Goal: Transaction & Acquisition: Subscribe to service/newsletter

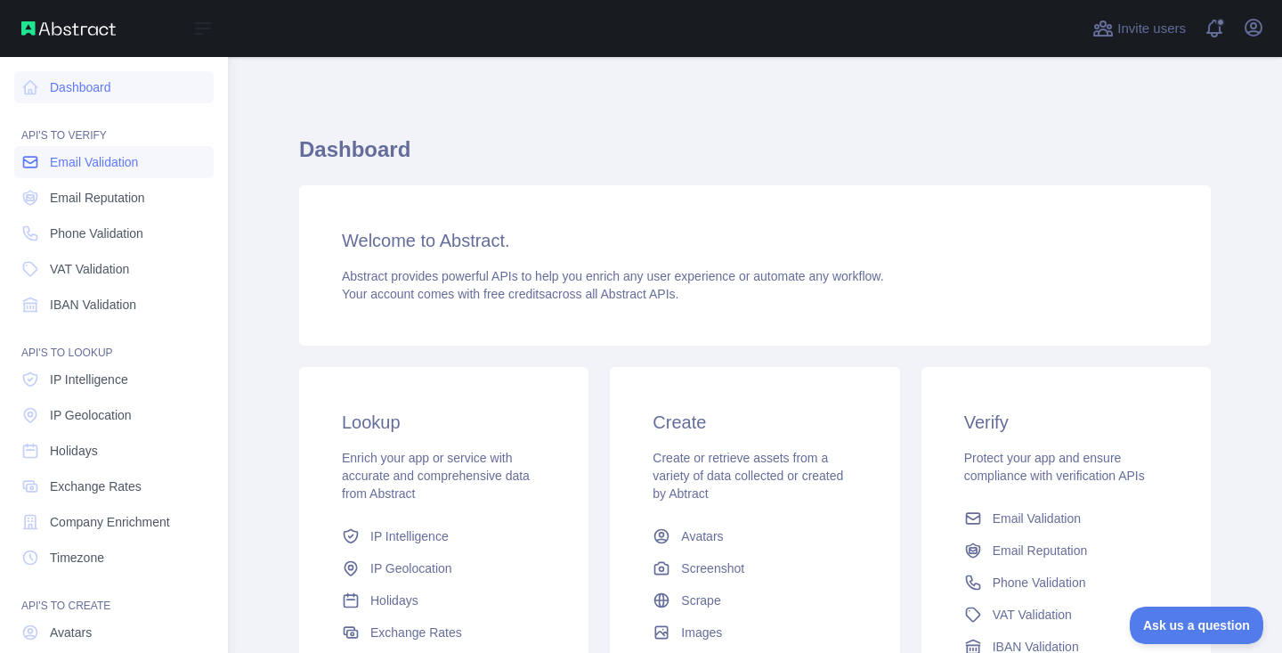
click at [69, 171] on link "Email Validation" at bounding box center [113, 162] width 199 height 32
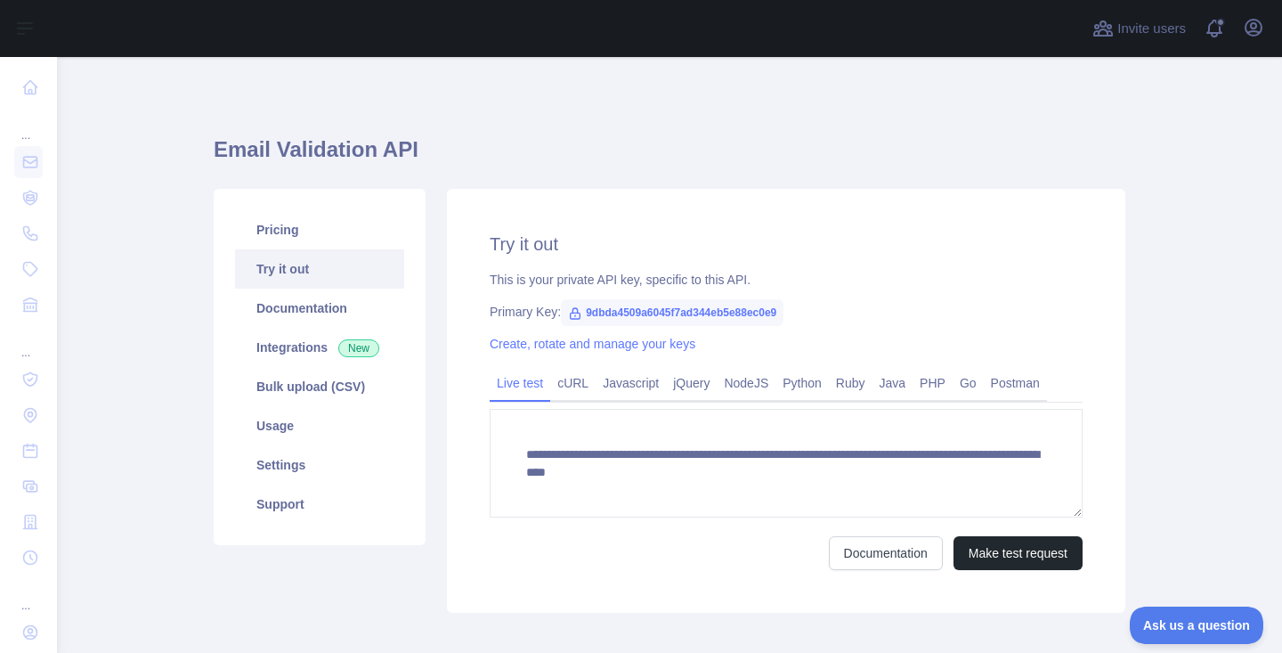
click at [699, 313] on span "9dbda4509a6045f7ad344eb5e88ec0e9" at bounding box center [672, 312] width 223 height 27
copy span "9dbda4509a6045f7ad344eb5e88ec0e9"
click at [288, 361] on link "Integrations New" at bounding box center [319, 347] width 169 height 39
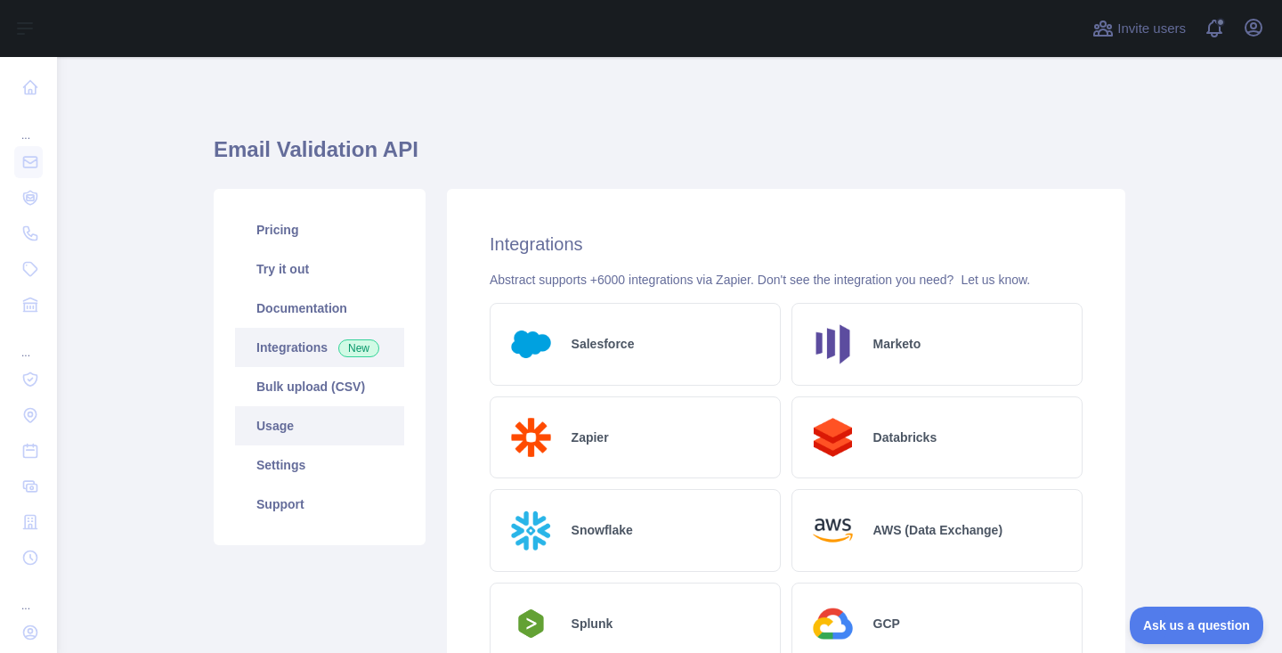
click at [322, 417] on link "Usage" at bounding box center [319, 425] width 169 height 39
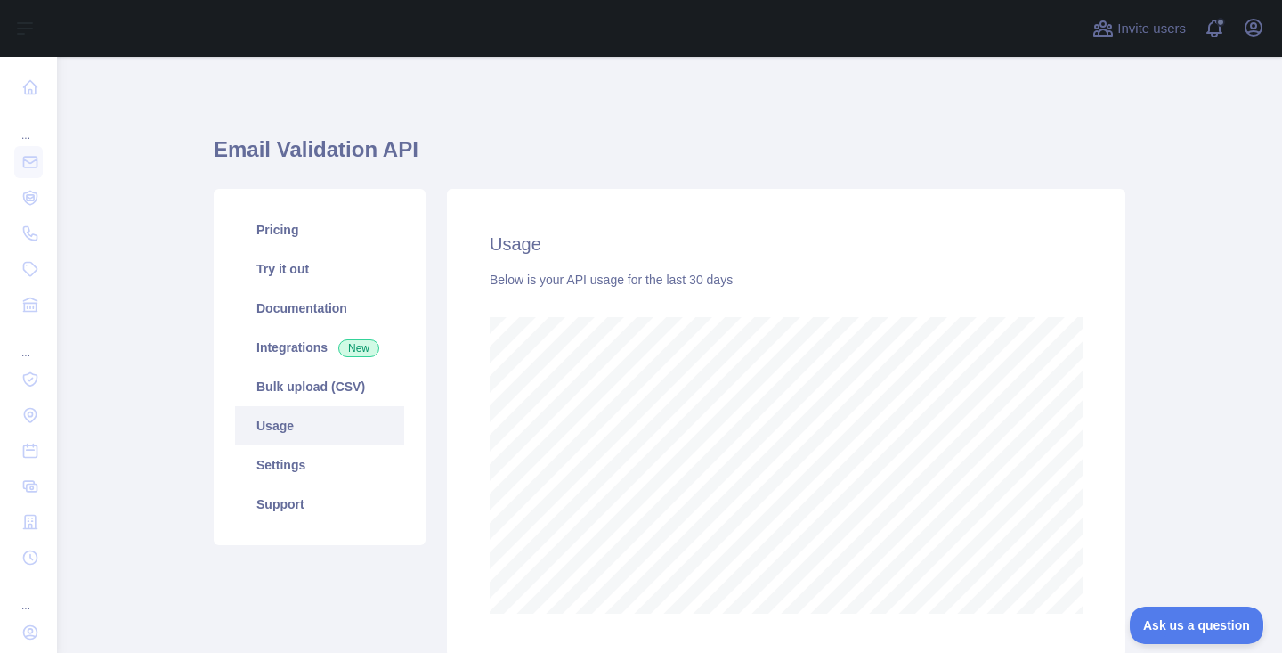
scroll to position [596, 1212]
click at [332, 264] on link "Try it out" at bounding box center [319, 268] width 169 height 39
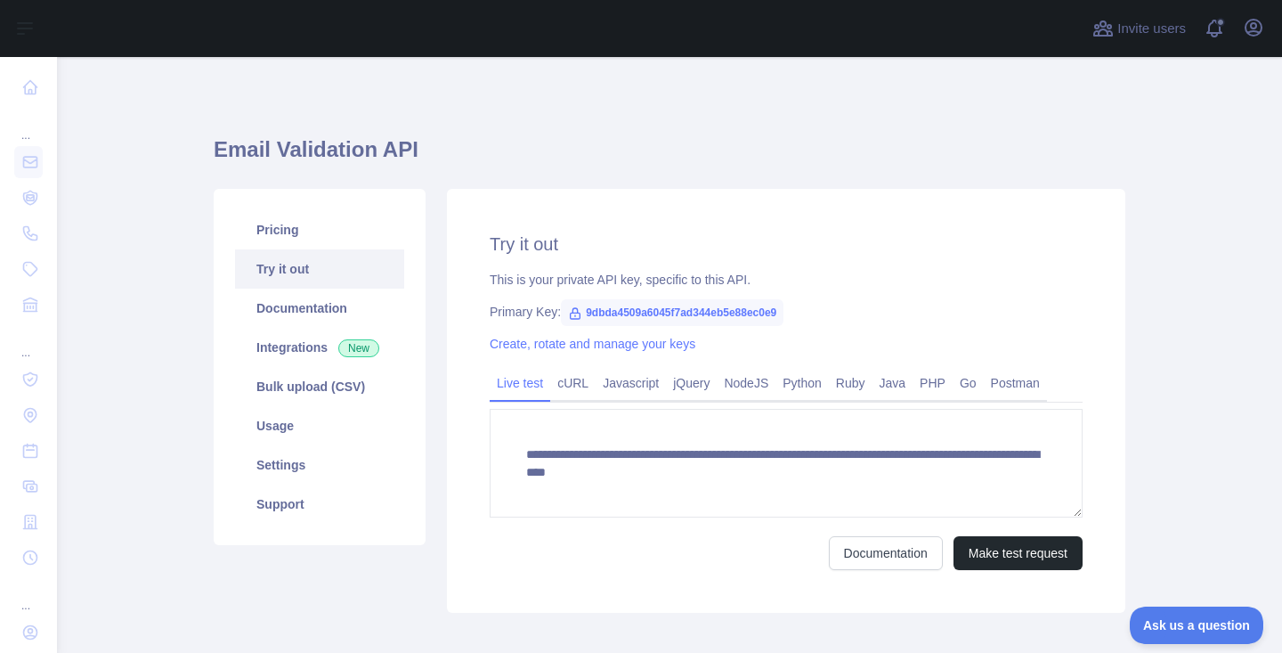
click at [660, 310] on span "9dbda4509a6045f7ad344eb5e88ec0e9" at bounding box center [672, 312] width 223 height 27
copy span "9dbda4509a6045f7ad344eb5e88ec0e9"
click at [274, 313] on link "Documentation" at bounding box center [319, 308] width 169 height 39
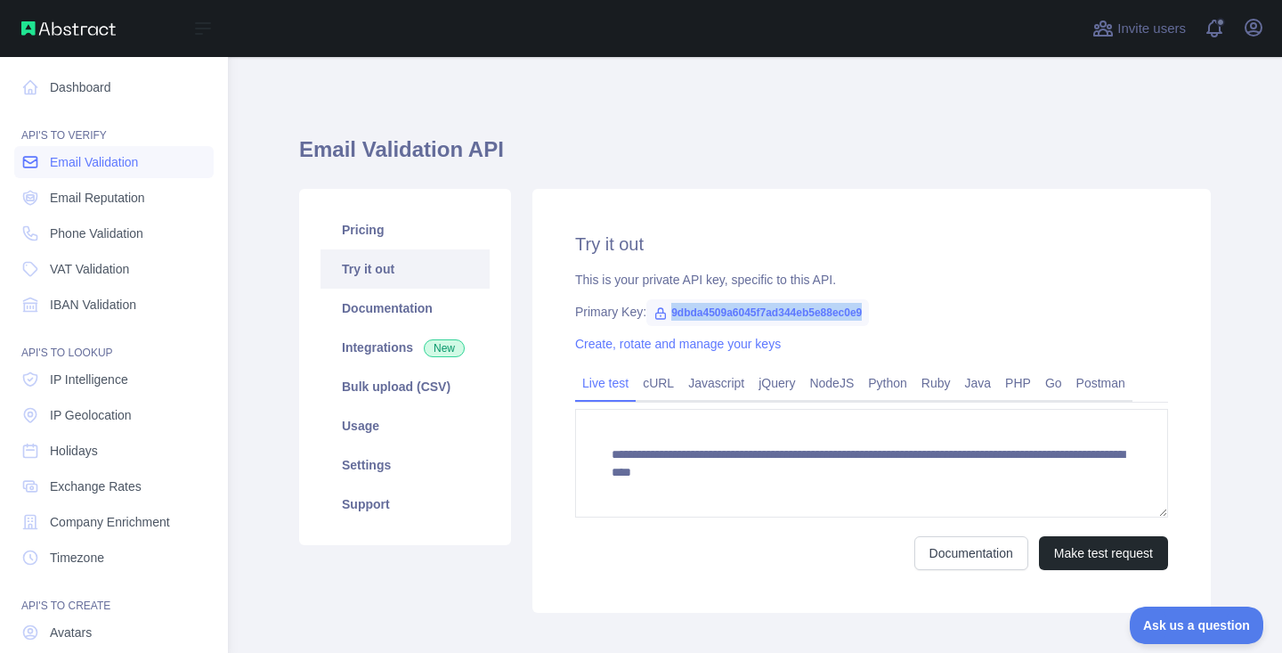
click at [105, 171] on link "Email Validation" at bounding box center [113, 162] width 199 height 32
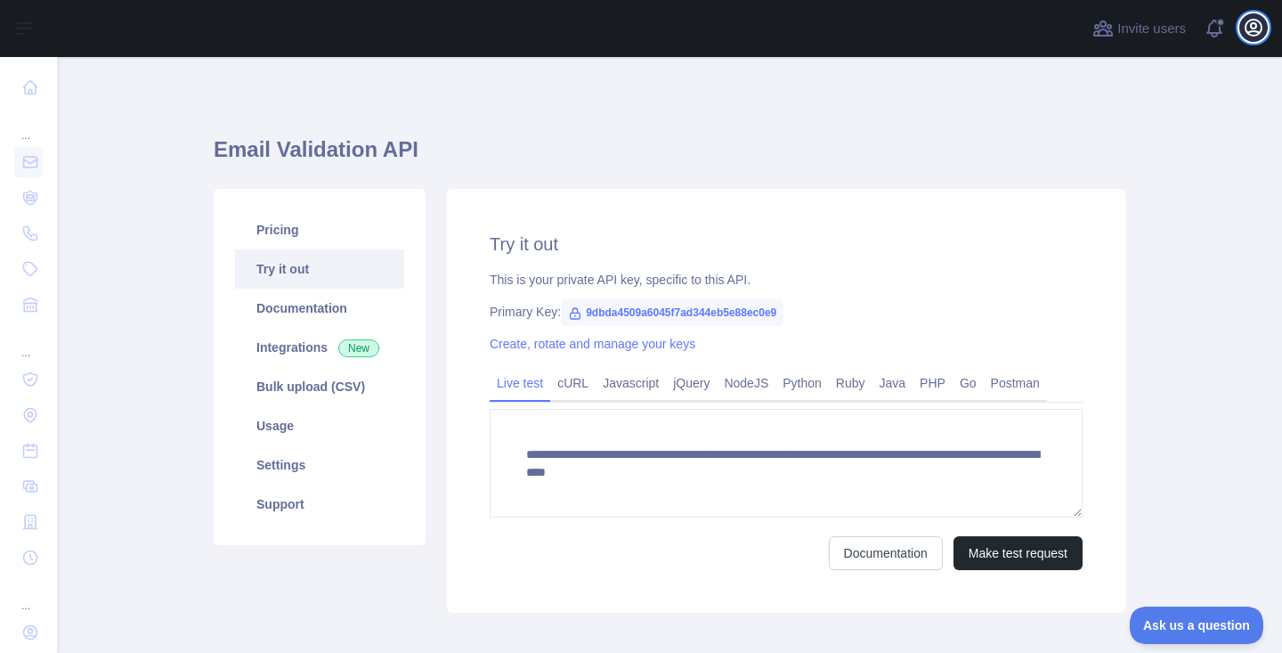
click at [1251, 32] on icon "button" at bounding box center [1253, 27] width 21 height 21
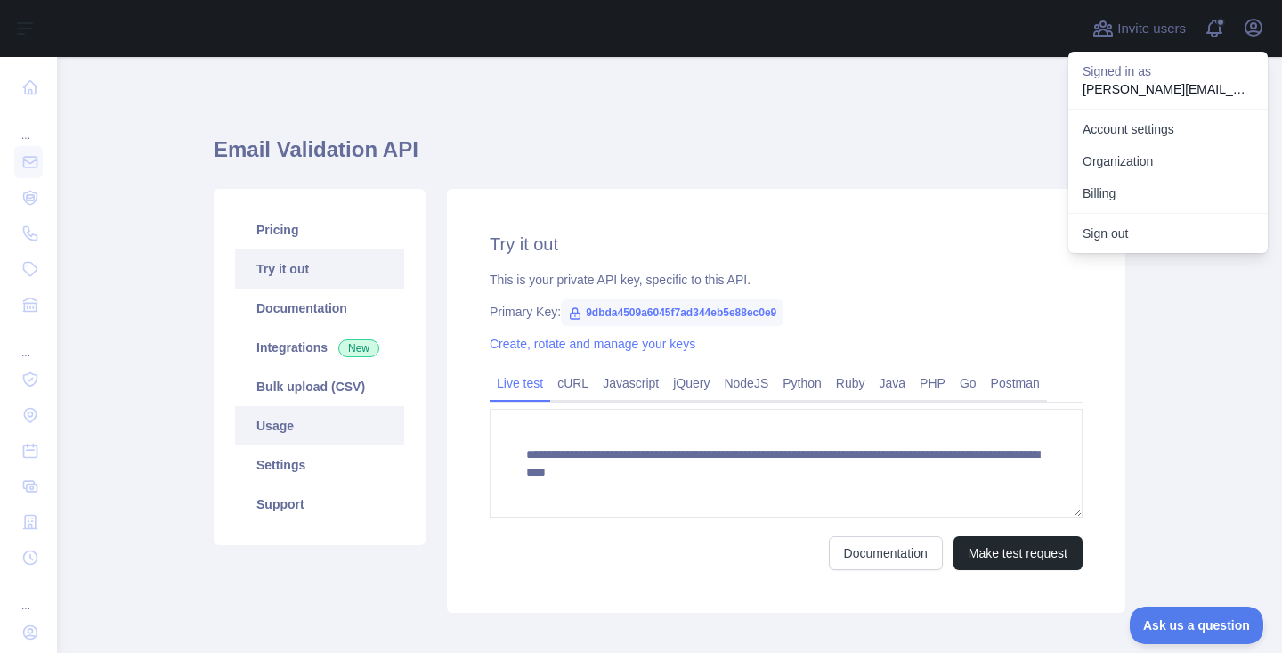
click at [264, 429] on link "Usage" at bounding box center [319, 425] width 169 height 39
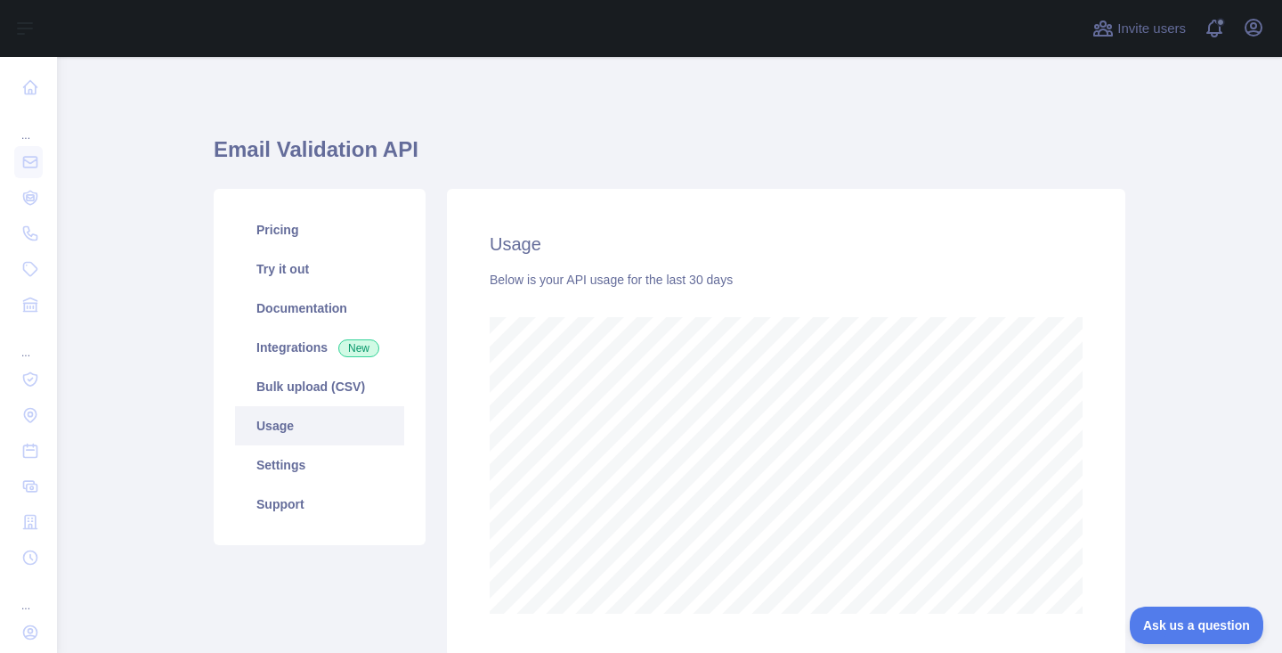
scroll to position [596, 1212]
click at [319, 235] on link "Pricing" at bounding box center [319, 229] width 169 height 39
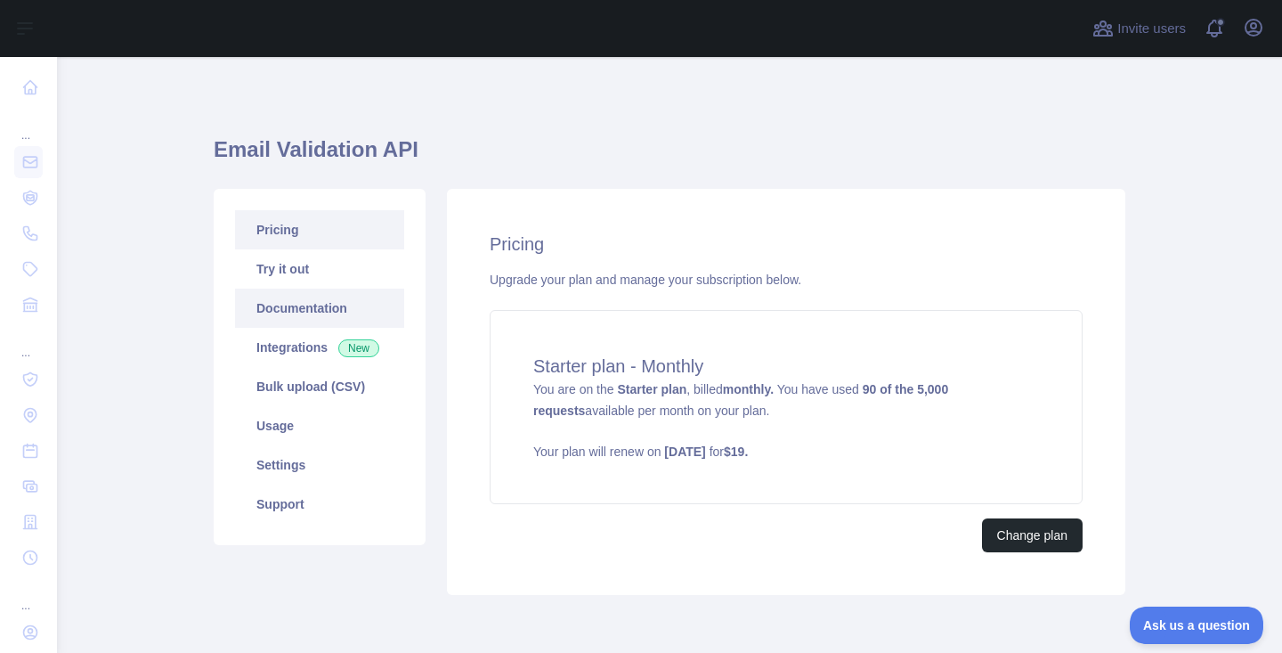
click at [300, 306] on link "Documentation" at bounding box center [319, 308] width 169 height 39
click at [1044, 541] on button "Change plan" at bounding box center [1032, 535] width 101 height 34
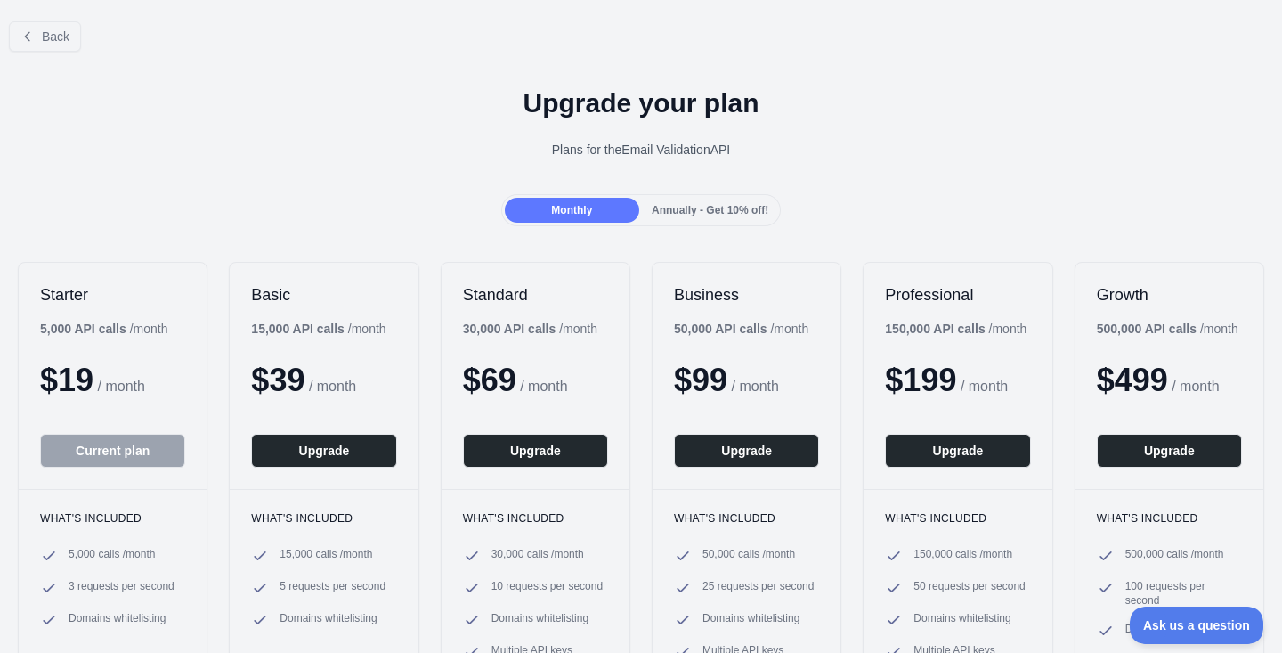
scroll to position [122, 0]
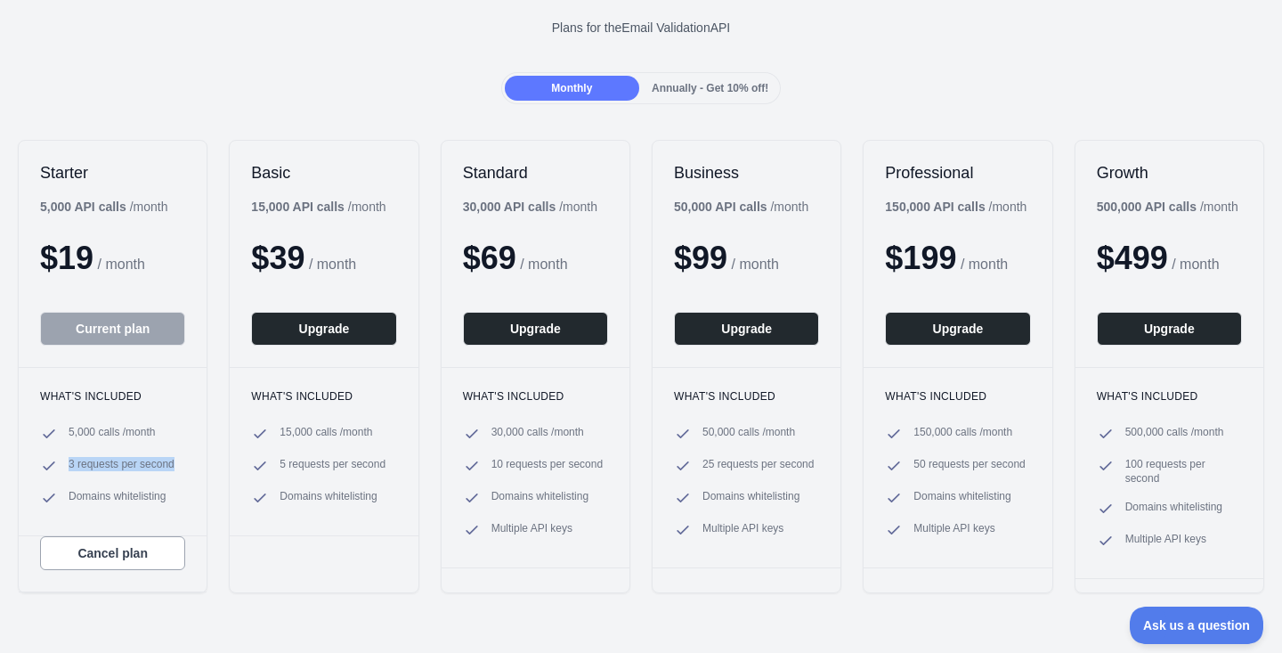
drag, startPoint x: 67, startPoint y: 463, endPoint x: 182, endPoint y: 472, distance: 115.2
click at [182, 472] on li "3 requests per second" at bounding box center [112, 466] width 145 height 18
click at [199, 499] on div "What's included 5,000 calls / month 3 requests per second Domains whitelisting" at bounding box center [113, 451] width 188 height 168
